Goal: Transaction & Acquisition: Purchase product/service

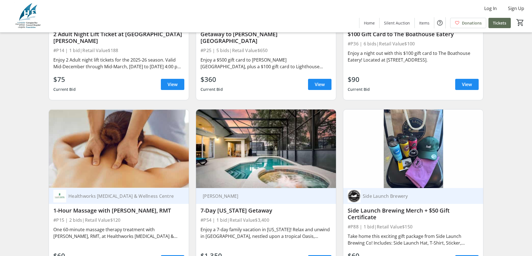
scroll to position [1228, 0]
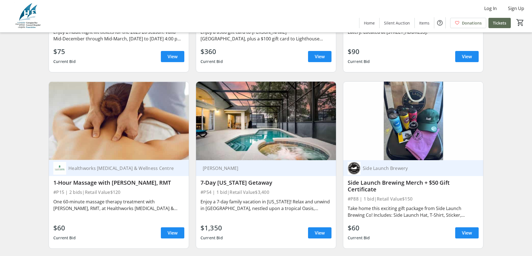
click at [122, 154] on img at bounding box center [119, 121] width 140 height 79
click at [119, 169] on div "Healthworks [MEDICAL_DATA] & Wellness Centre" at bounding box center [115, 168] width 124 height 13
click at [171, 230] on span "View" at bounding box center [172, 233] width 10 height 7
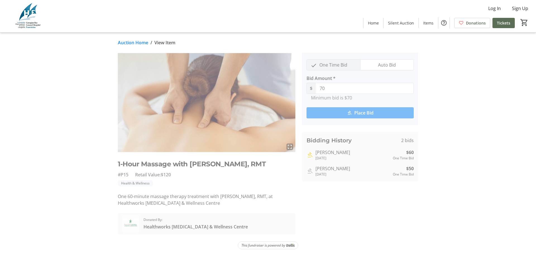
click at [208, 228] on span "Healthworks [MEDICAL_DATA] & Wellness Centre" at bounding box center [195, 227] width 104 height 7
click at [133, 222] on img at bounding box center [130, 224] width 17 height 17
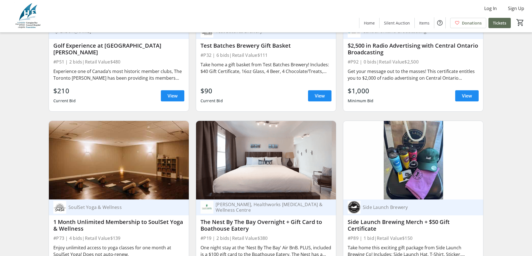
scroll to position [2065, 0]
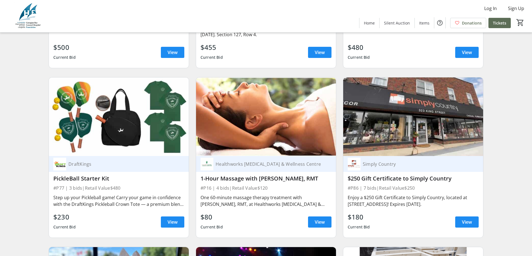
scroll to position [2802, 0]
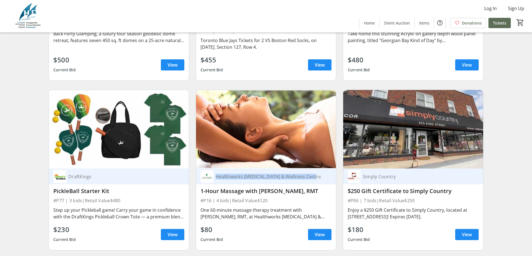
drag, startPoint x: 216, startPoint y: 168, endPoint x: 312, endPoint y: 167, distance: 96.0
click at [312, 174] on div "Healthworks [MEDICAL_DATA] & Wellness Centre" at bounding box center [268, 177] width 111 height 6
copy div "Healthworks [MEDICAL_DATA] & Wellness Centre"
